Goal: Task Accomplishment & Management: Use online tool/utility

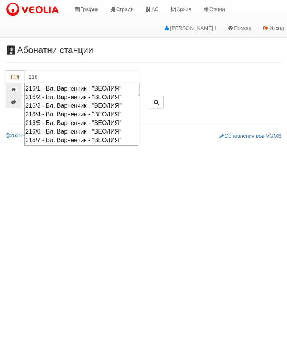
click at [63, 120] on div "216/5 - Вл. Варненчик - "ВЕОЛИЯ"" at bounding box center [80, 123] width 111 height 9
type input "216/5 - Вл. Варненчик - "ВЕОЛИЯ""
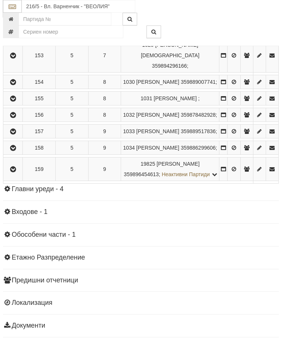
scroll to position [630, 3]
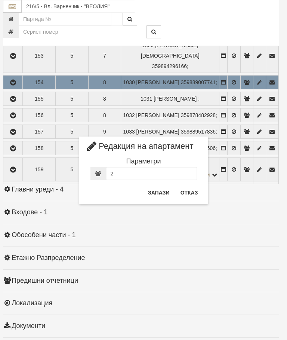
click at [185, 191] on button "Отказ" at bounding box center [189, 193] width 27 height 12
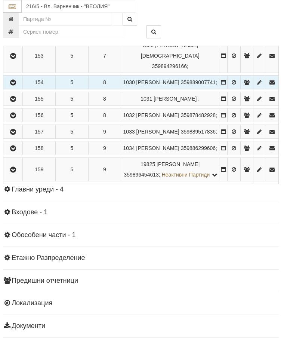
click at [15, 85] on icon "button" at bounding box center [13, 82] width 9 height 5
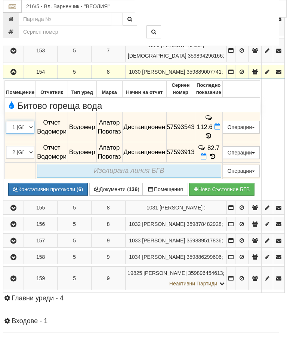
click at [22, 134] on select "1.Баня 2.Кухня 3.Тоалетна 4.Всекидневна 5.Спалня 1 6.Спалня 2 7.Коридор 8.Терас…" at bounding box center [20, 127] width 28 height 13
select select "2"
select select "1"
click at [0, 0] on button "Редакция / Протокол" at bounding box center [0, 0] width 0 height 0
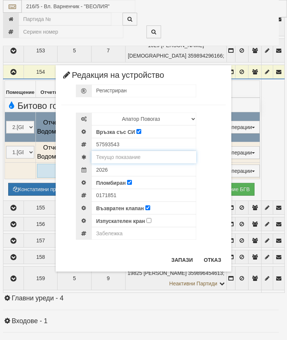
click at [135, 157] on input "text" at bounding box center [144, 157] width 105 height 13
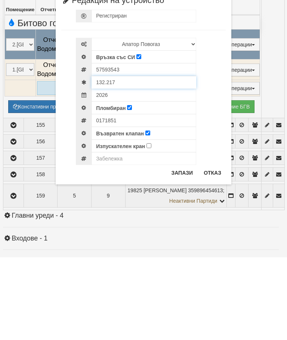
type input "132.217"
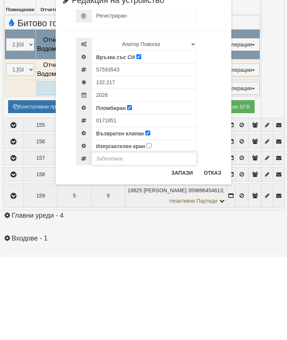
click at [115, 235] on input "text" at bounding box center [144, 241] width 105 height 13
type input "Модула не отчита"
click at [183, 249] on button "Запази" at bounding box center [182, 255] width 31 height 12
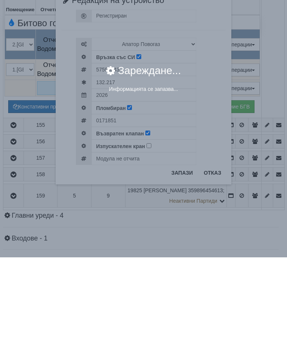
scroll to position [713, 3]
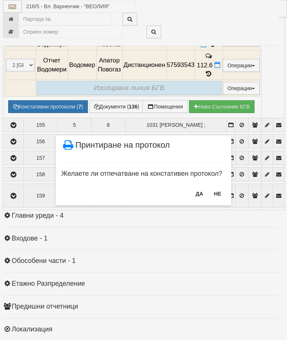
click at [217, 192] on button "НЕ" at bounding box center [218, 194] width 16 height 12
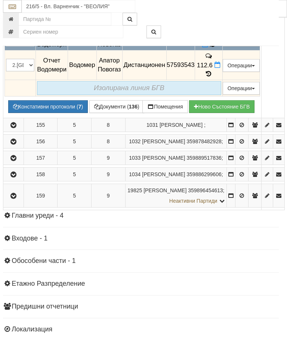
click at [217, 49] on icon at bounding box center [213, 44] width 8 height 8
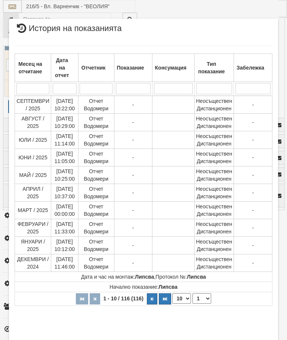
select select "10"
select select "1"
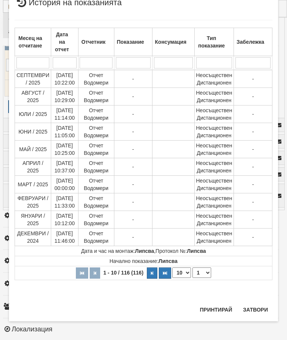
scroll to position [827, 0]
click at [253, 311] on button "Затвори" at bounding box center [256, 310] width 34 height 12
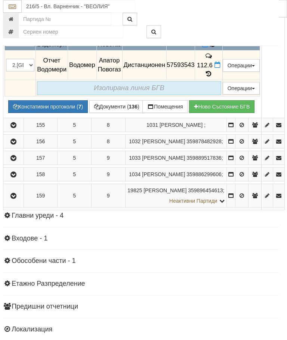
click at [217, 48] on icon at bounding box center [213, 44] width 8 height 7
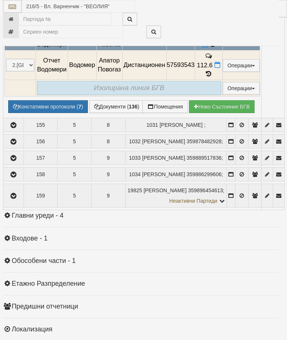
select select "10"
select select "1"
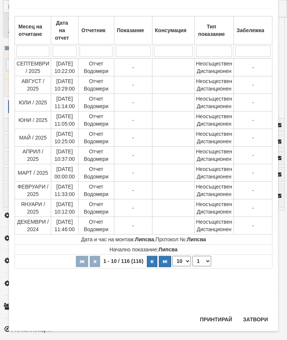
scroll to position [445, 0]
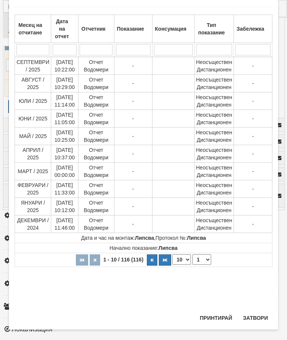
click at [253, 315] on button "Затвори" at bounding box center [256, 318] width 34 height 12
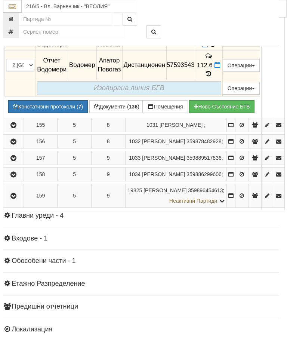
click at [48, 113] on button "Констативни протоколи ( 7 )" at bounding box center [48, 106] width 80 height 13
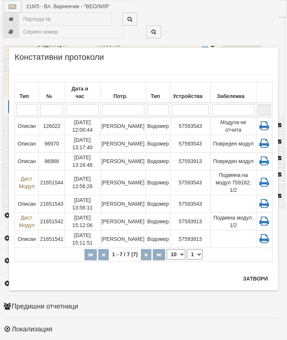
click at [125, 124] on td "[PERSON_NAME]" at bounding box center [123, 126] width 46 height 18
click at [256, 278] on button "Затвори" at bounding box center [256, 279] width 34 height 12
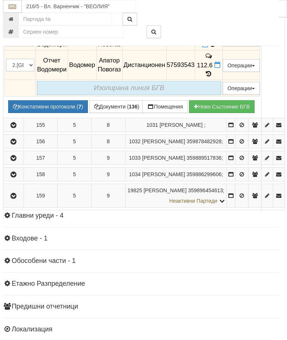
click at [0, 0] on button "Дистанционен модул" at bounding box center [0, 0] width 0 height 0
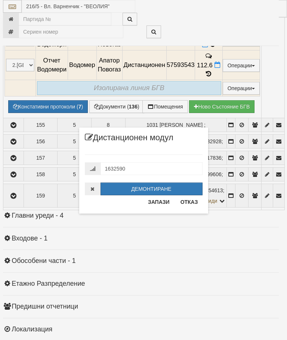
click at [189, 199] on button "Отказ" at bounding box center [189, 202] width 27 height 12
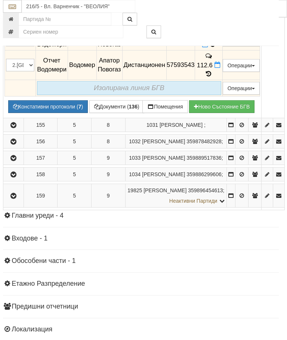
click at [0, 0] on button "Редакция / Протокол" at bounding box center [0, 0] width 0 height 0
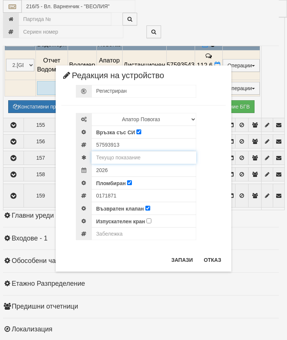
click at [131, 155] on input "text" at bounding box center [144, 157] width 105 height 13
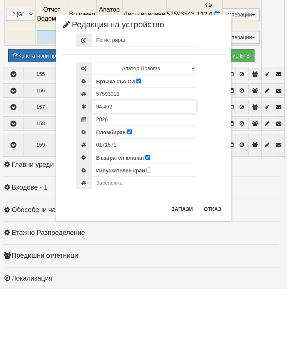
type input "94.462"
click at [118, 227] on input "text" at bounding box center [144, 233] width 105 height 13
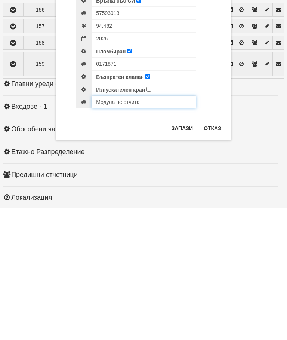
type input "Модула не отчита"
click at [183, 254] on button "Запази" at bounding box center [182, 260] width 31 height 12
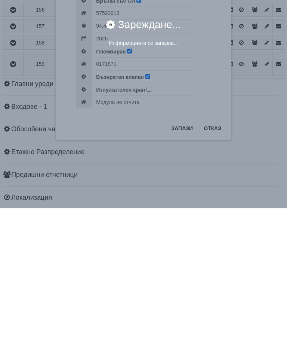
scroll to position [807, 3]
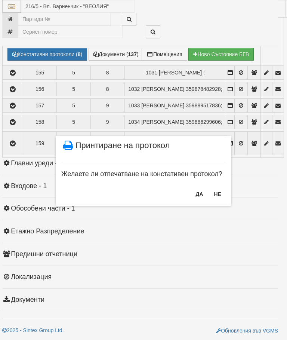
click at [220, 195] on button "НЕ" at bounding box center [218, 194] width 16 height 12
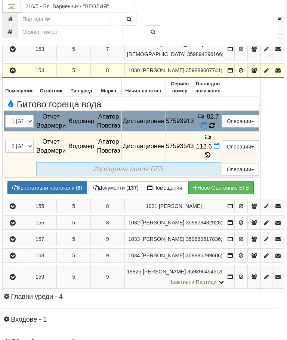
scroll to position [632, 3]
click at [215, 129] on icon at bounding box center [212, 125] width 6 height 7
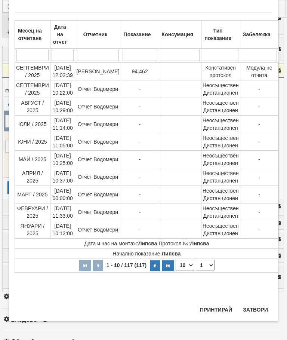
scroll to position [713, 0]
click at [250, 309] on button "Затвори" at bounding box center [256, 310] width 34 height 12
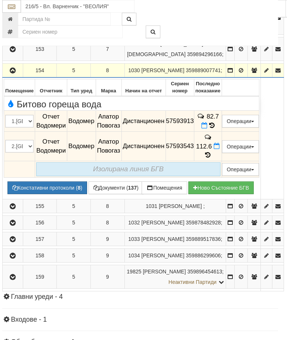
click at [212, 158] on icon at bounding box center [208, 155] width 8 height 6
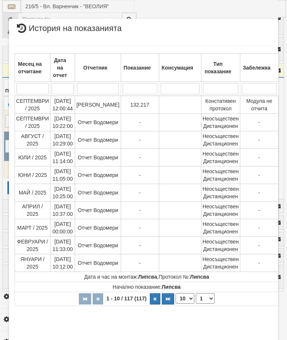
select select "10"
select select "1"
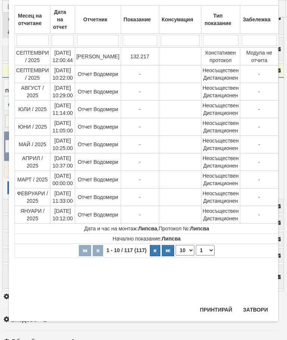
scroll to position [437, 0]
click at [256, 309] on button "Затвори" at bounding box center [256, 310] width 34 height 12
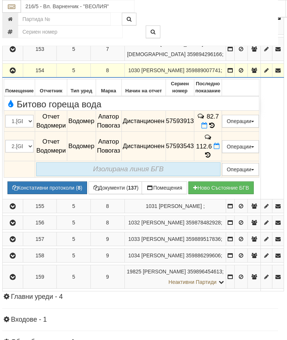
click at [15, 73] on icon "button" at bounding box center [12, 70] width 9 height 5
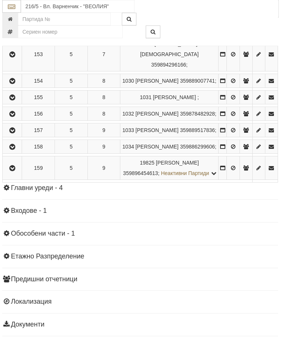
scroll to position [632, 3]
